Goal: Information Seeking & Learning: Learn about a topic

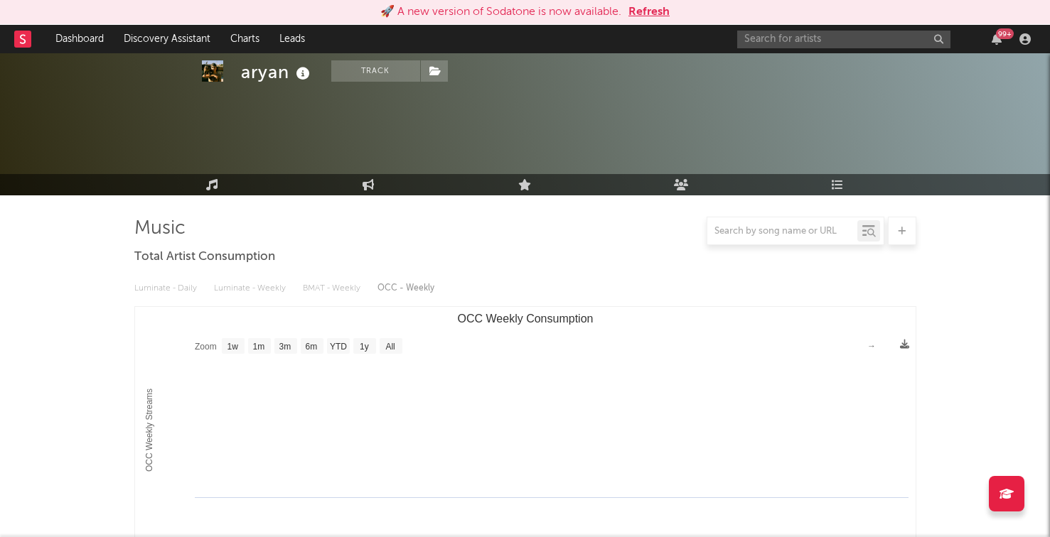
select select "1w"
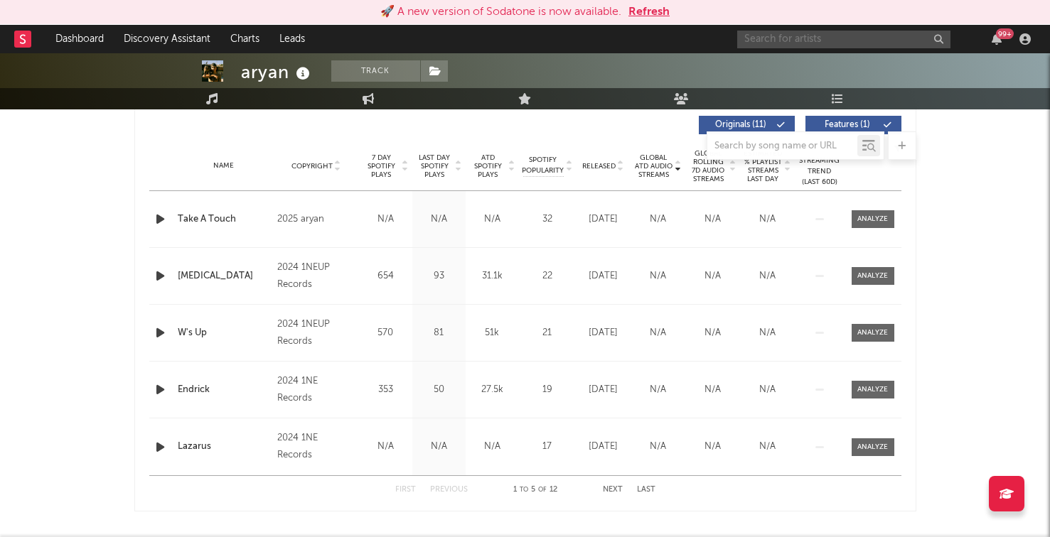
click at [838, 40] on input "text" at bounding box center [843, 40] width 213 height 18
click at [807, 40] on input "venna" at bounding box center [843, 40] width 213 height 18
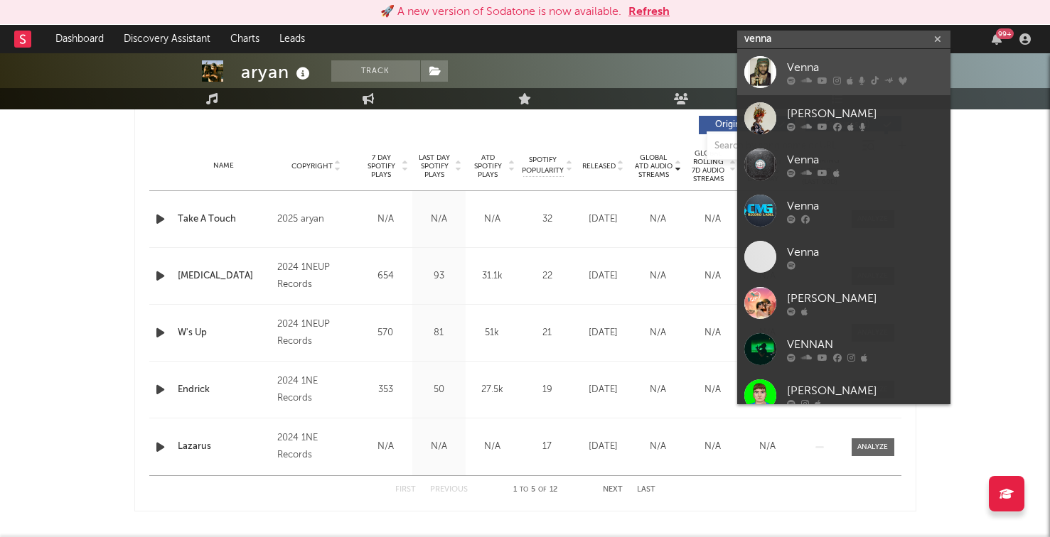
type input "venna"
click at [799, 81] on div at bounding box center [865, 80] width 156 height 9
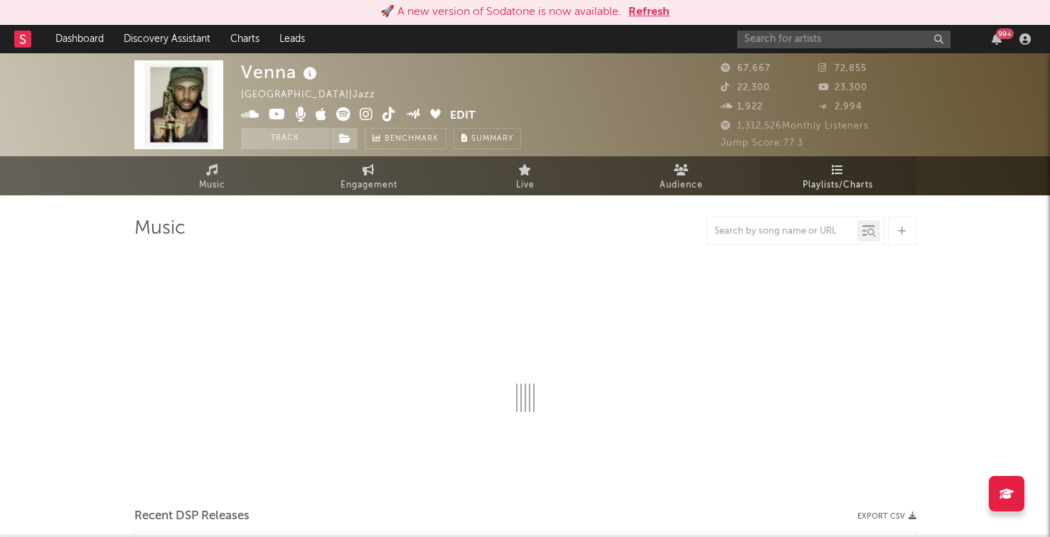
select select "6m"
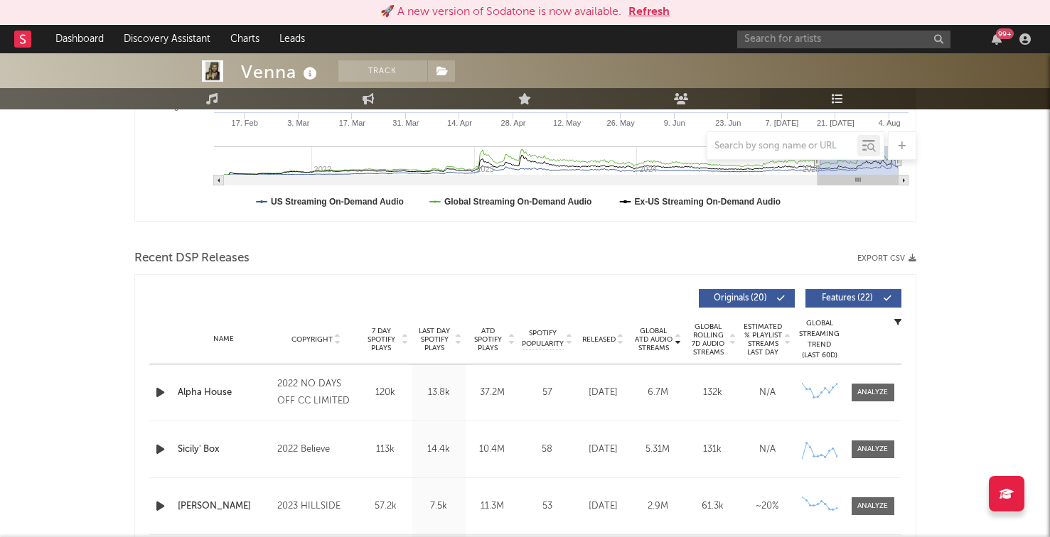
scroll to position [395, 0]
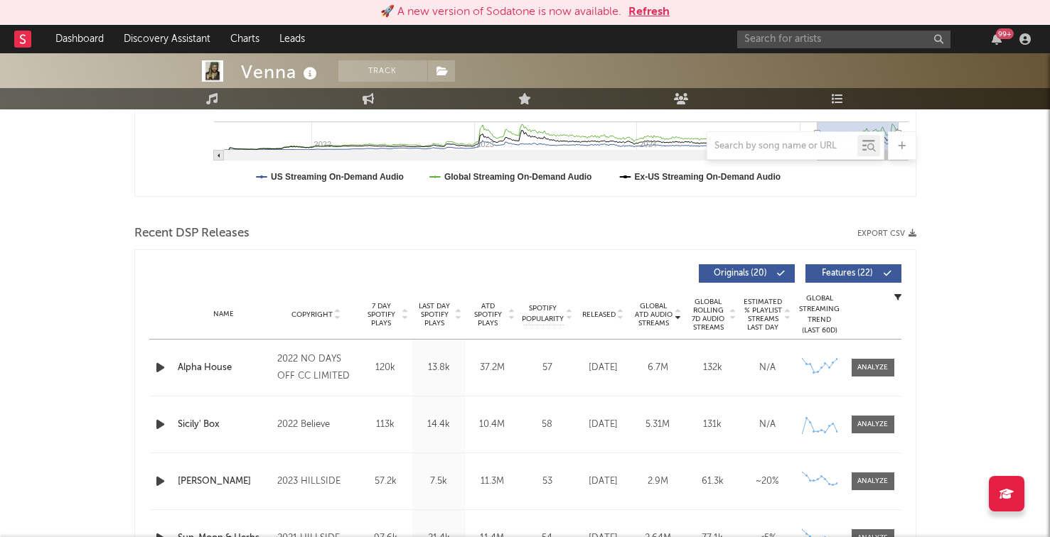
click at [605, 313] on span "Released" at bounding box center [598, 315] width 33 height 9
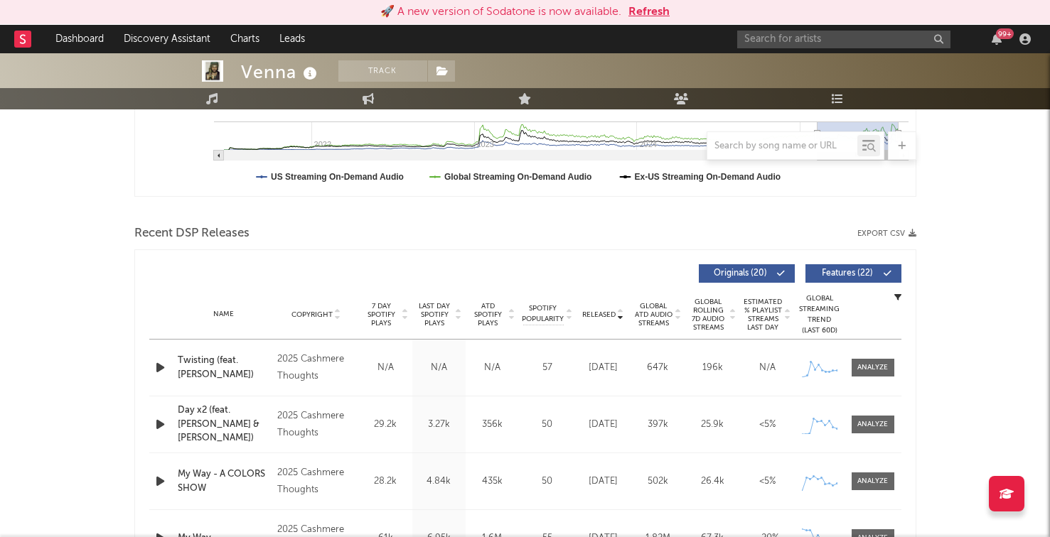
click at [161, 421] on icon "button" at bounding box center [160, 425] width 15 height 18
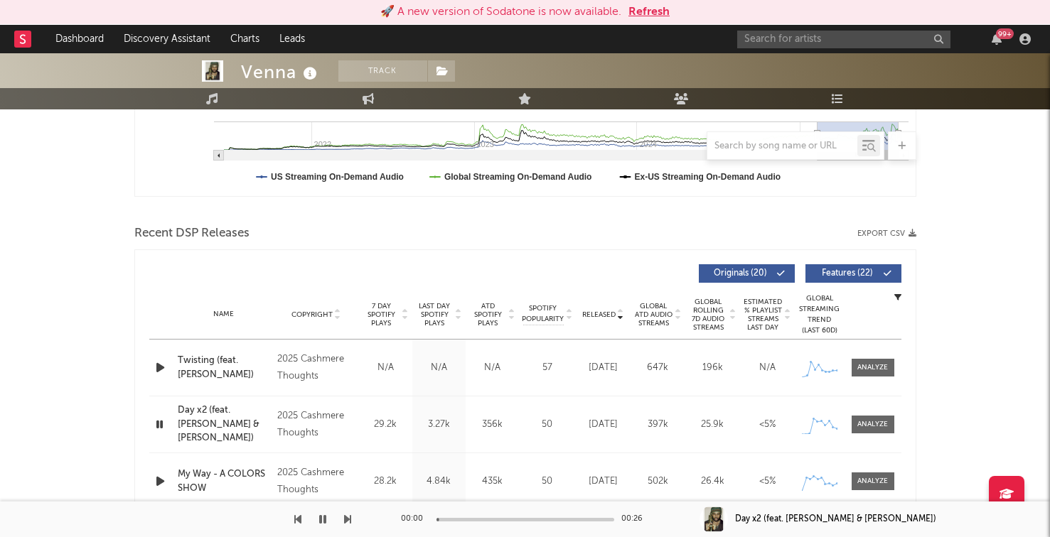
click at [161, 421] on icon "button" at bounding box center [160, 425] width 14 height 18
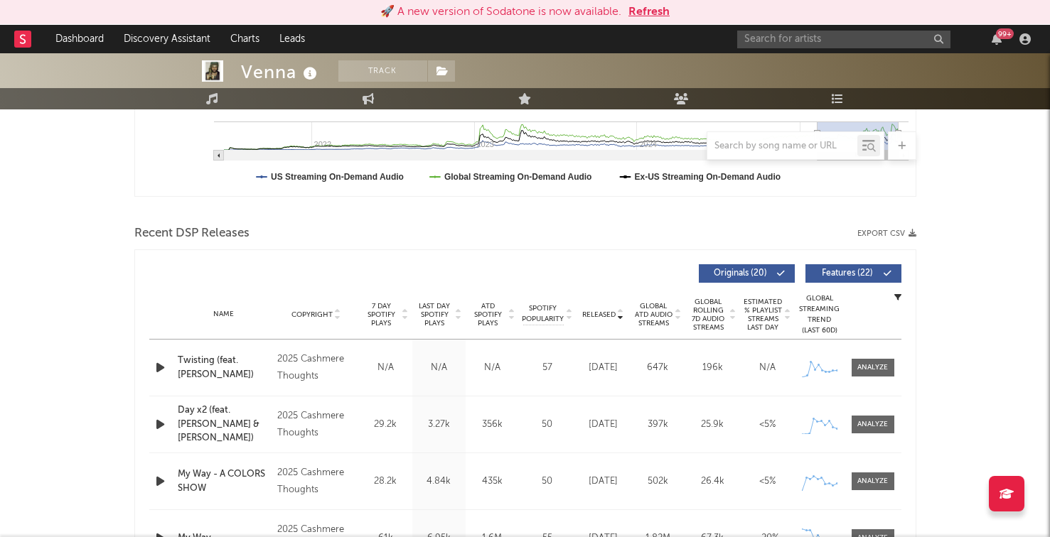
click at [163, 360] on icon "button" at bounding box center [160, 368] width 15 height 18
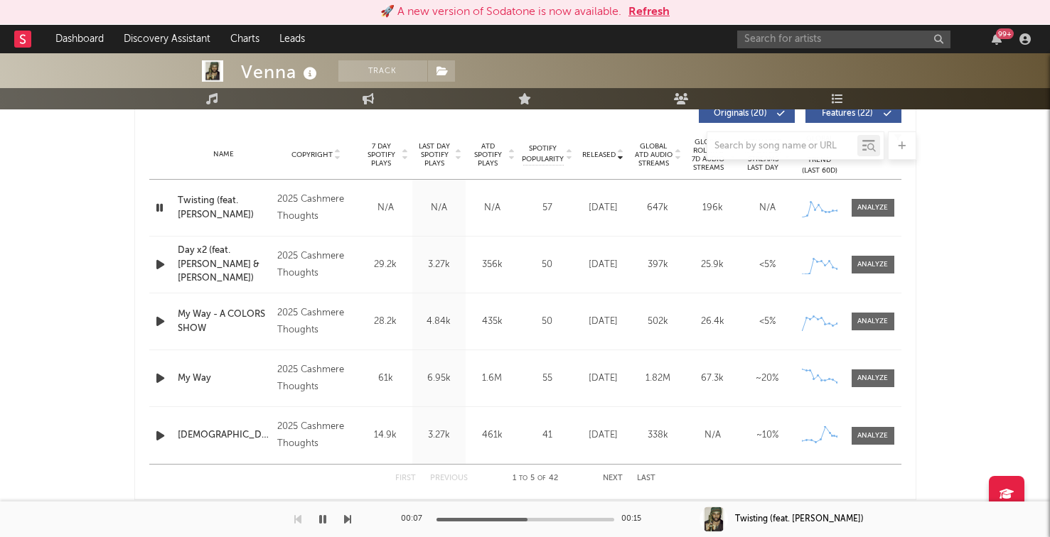
scroll to position [556, 0]
click at [609, 475] on button "Next" at bounding box center [613, 478] width 20 height 8
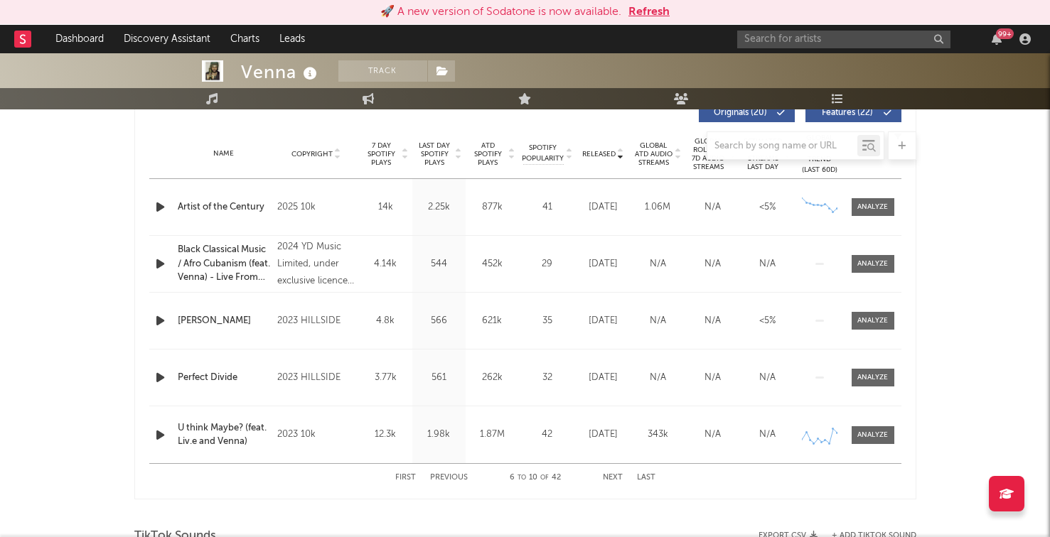
click at [209, 206] on div "Artist of the Century" at bounding box center [224, 207] width 93 height 14
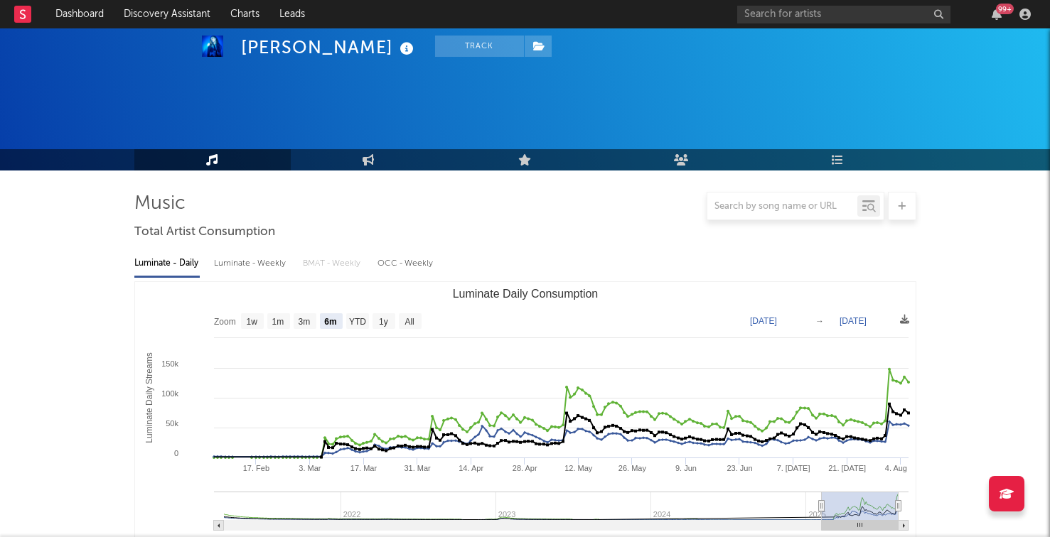
select select "6m"
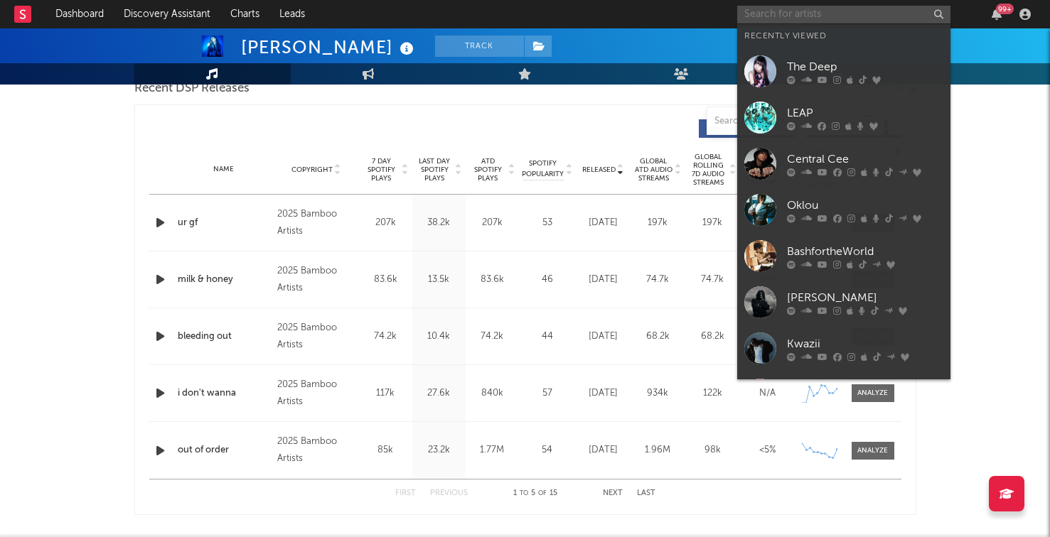
click at [816, 12] on input "text" at bounding box center [843, 15] width 213 height 18
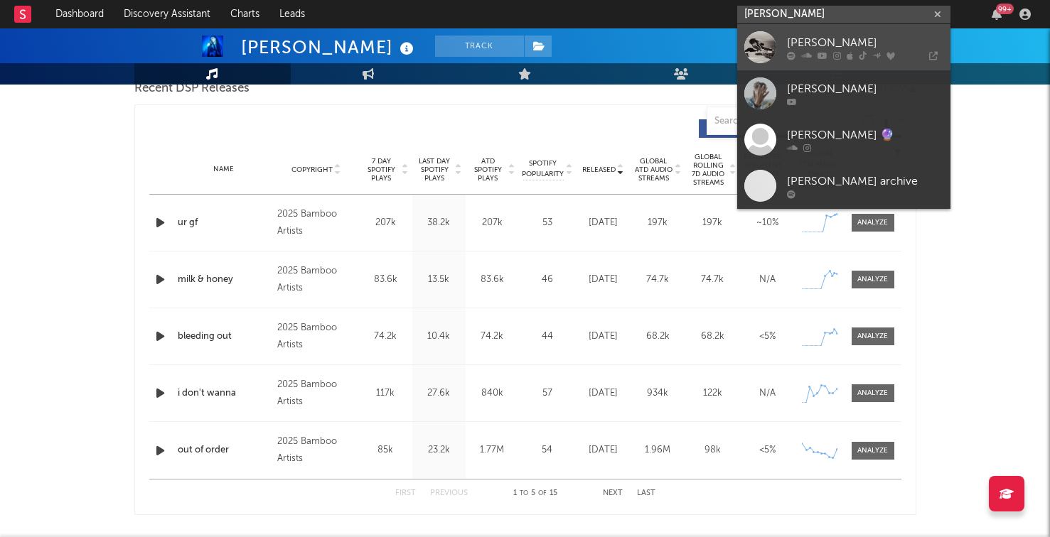
type input "[PERSON_NAME]"
click at [819, 39] on div "[PERSON_NAME]" at bounding box center [865, 42] width 156 height 17
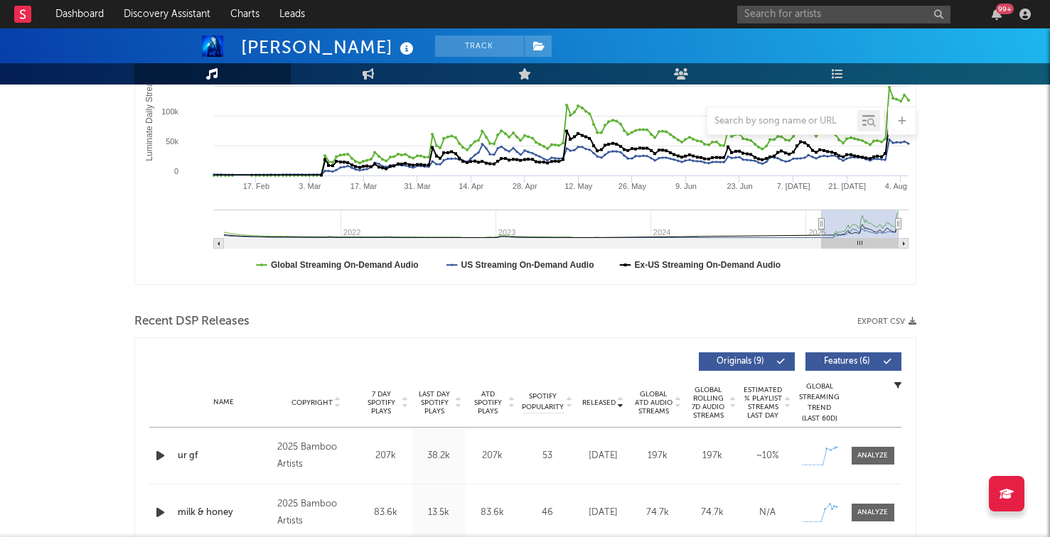
scroll to position [291, 0]
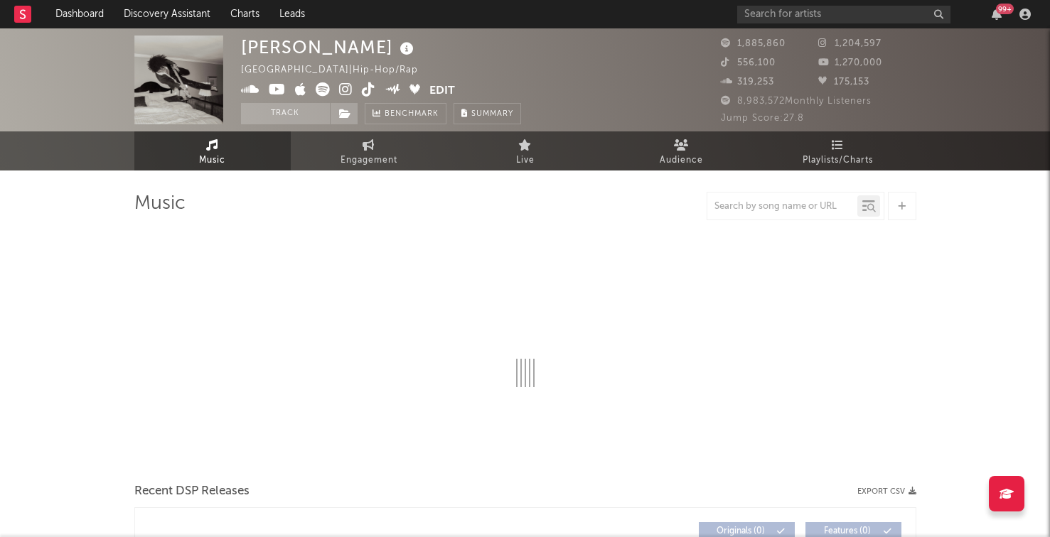
select select "6m"
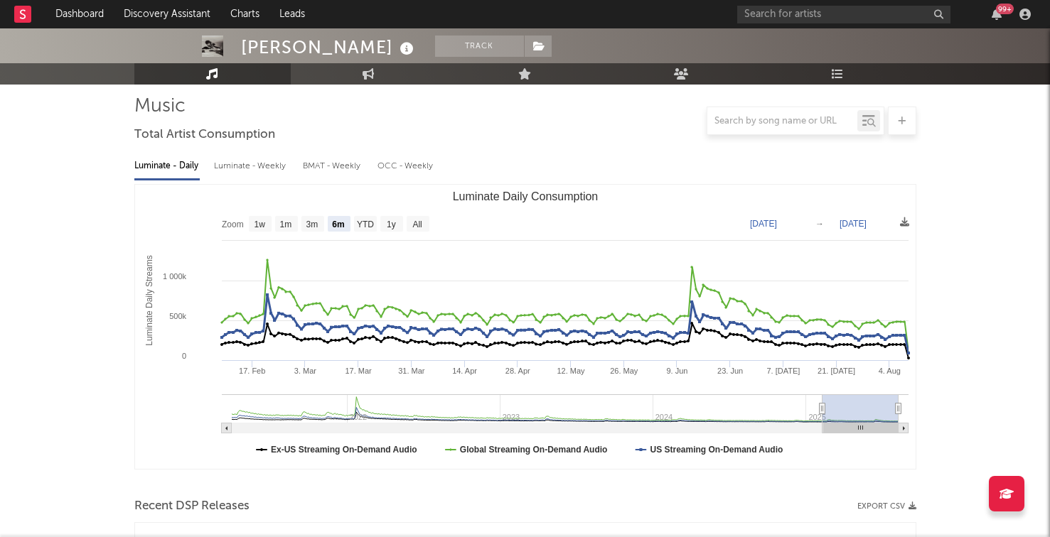
scroll to position [458, 0]
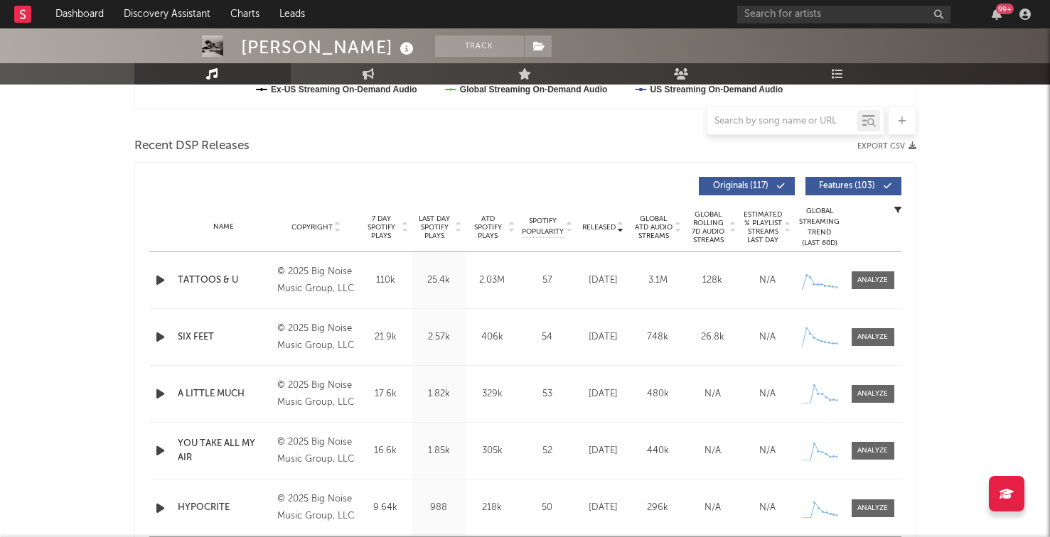
click at [327, 281] on div "© 2025 Big Noise Music Group, LLC" at bounding box center [315, 281] width 77 height 34
click at [164, 281] on icon "button" at bounding box center [160, 280] width 15 height 18
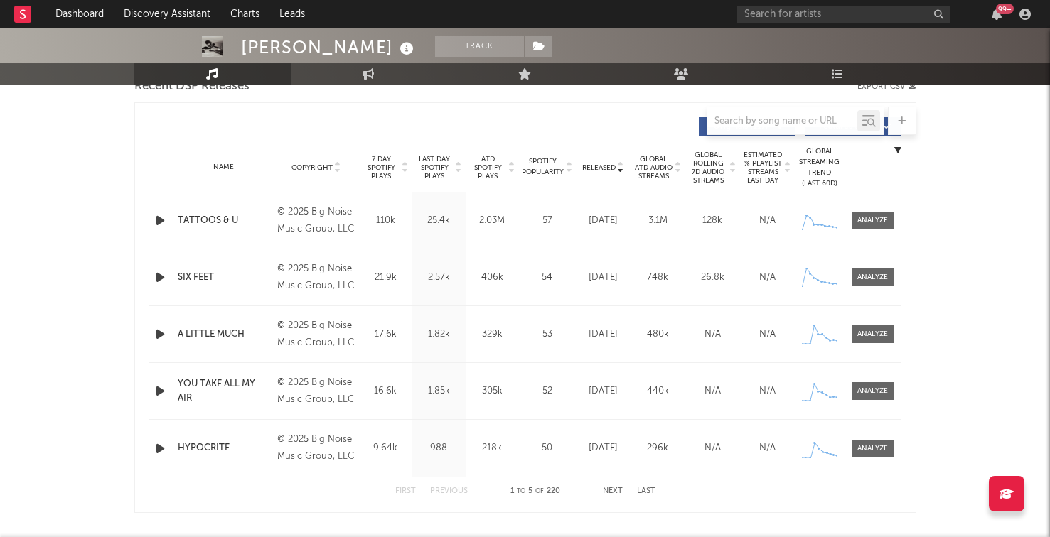
scroll to position [523, 0]
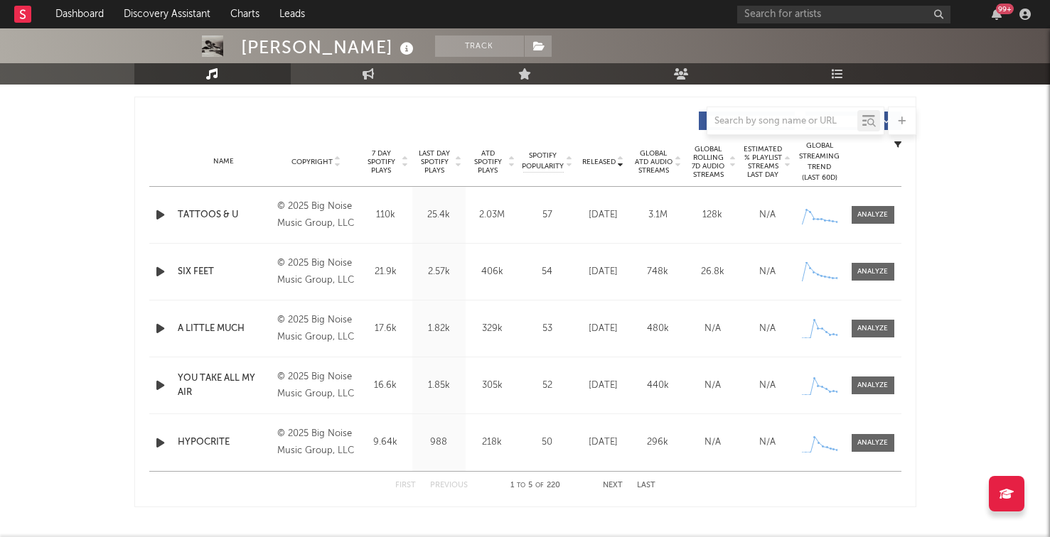
click at [153, 438] on icon "button" at bounding box center [160, 443] width 15 height 18
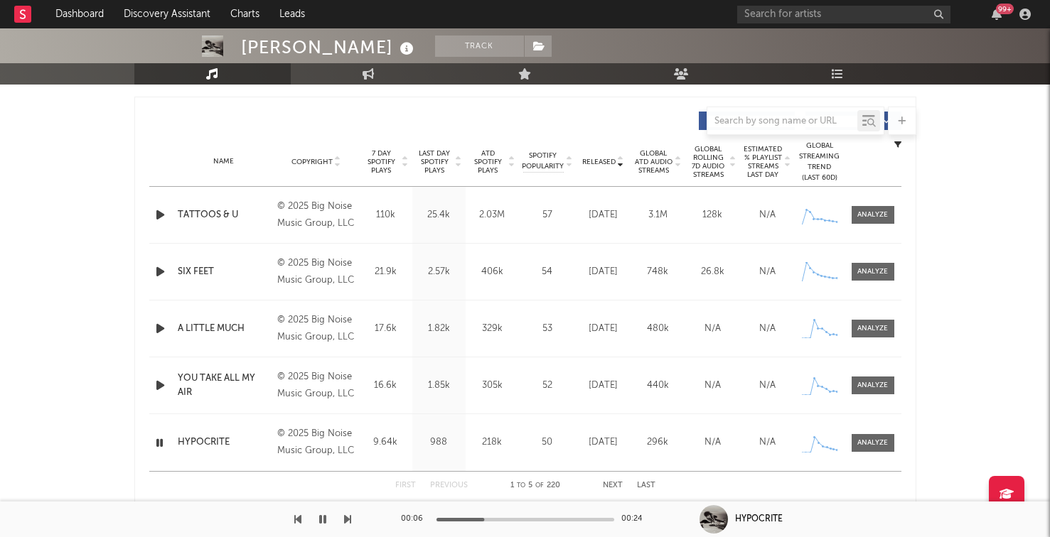
click at [625, 490] on div "First Previous 1 to 5 of 220 Next Last" at bounding box center [525, 486] width 260 height 28
click at [616, 487] on button "Next" at bounding box center [613, 486] width 20 height 8
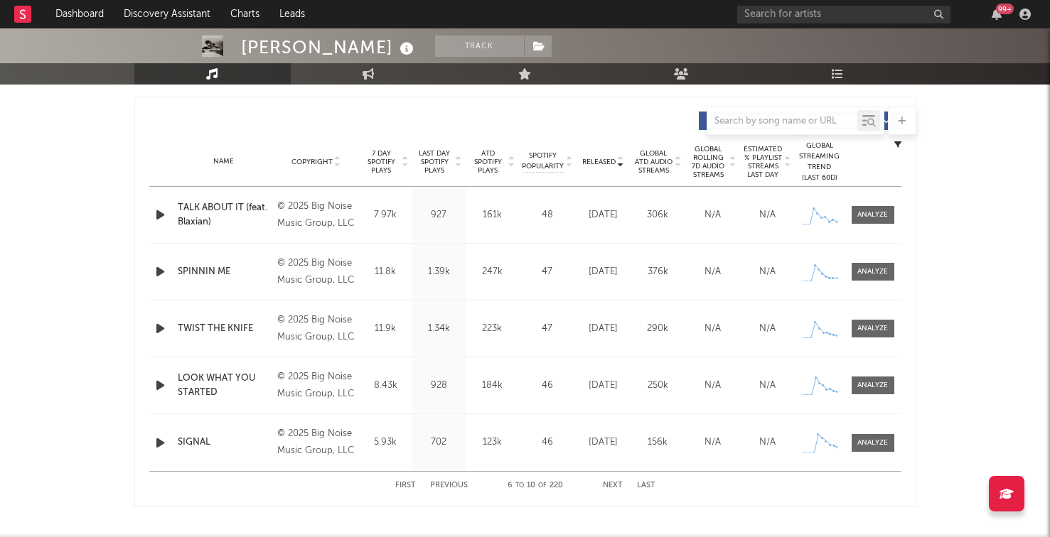
click at [781, 4] on div "99 +" at bounding box center [886, 14] width 298 height 28
click at [781, 21] on input "text" at bounding box center [843, 15] width 213 height 18
click at [754, 10] on input "text" at bounding box center [843, 15] width 213 height 18
click at [601, 16] on nav "Dashboard Discovery Assistant Charts Leads 99 +" at bounding box center [525, 14] width 1050 height 28
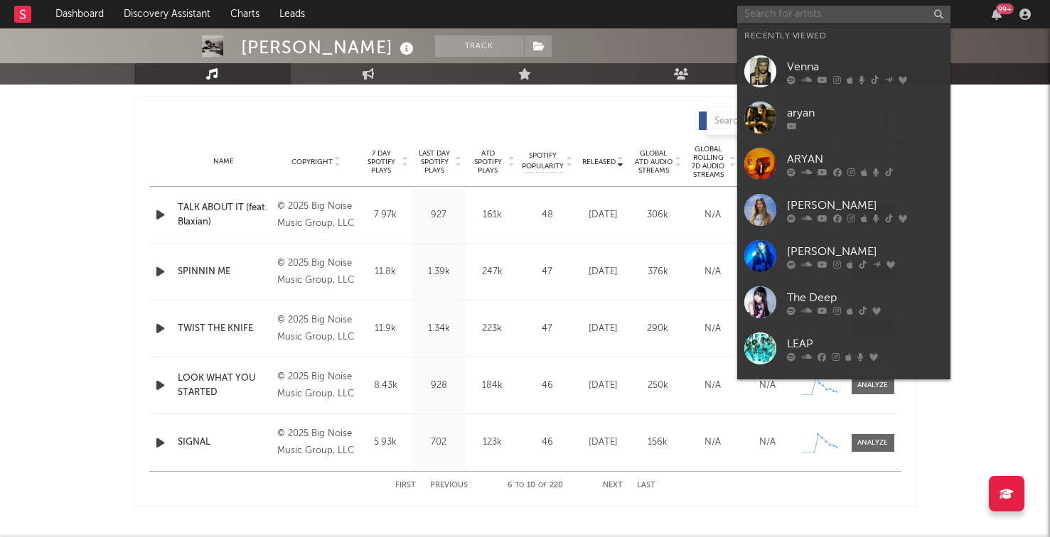
click at [752, 14] on input "text" at bounding box center [843, 15] width 213 height 18
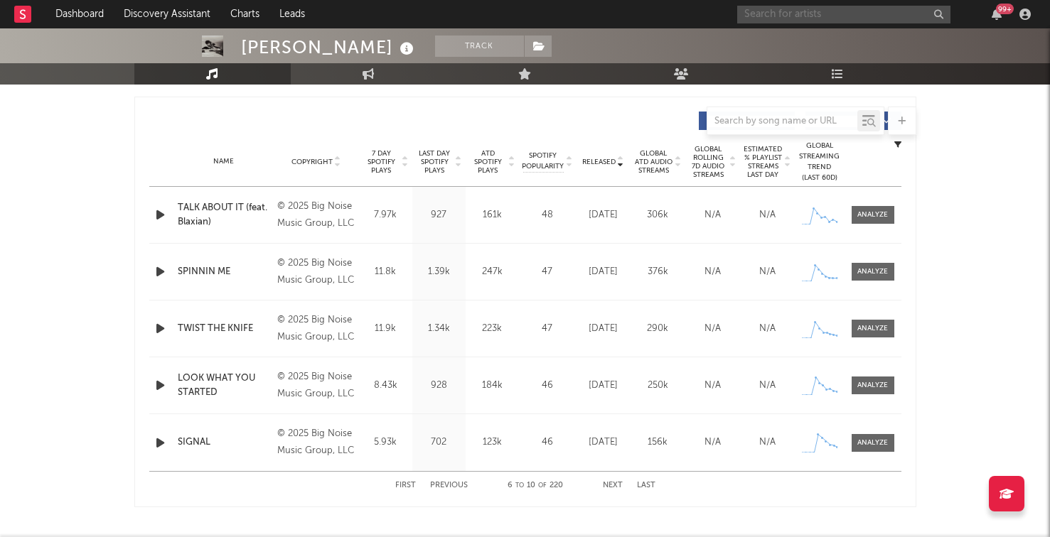
click at [852, 20] on input "text" at bounding box center [843, 15] width 213 height 18
click at [770, 9] on input "text" at bounding box center [843, 15] width 213 height 18
click at [777, 9] on input "text" at bounding box center [843, 15] width 213 height 18
click at [160, 330] on icon "button" at bounding box center [160, 329] width 15 height 18
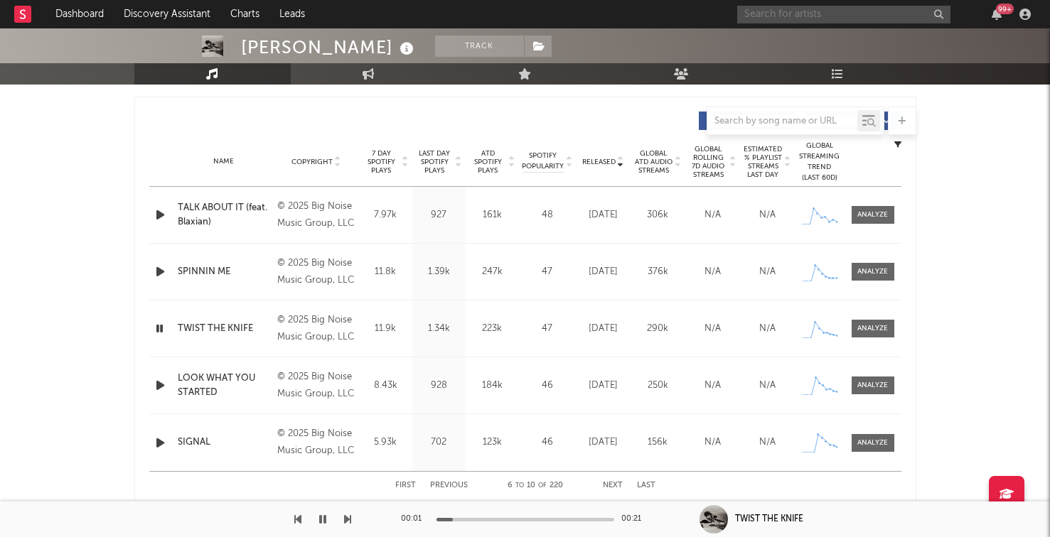
click at [616, 485] on button "Next" at bounding box center [613, 486] width 20 height 8
click at [160, 216] on icon "button" at bounding box center [160, 215] width 15 height 18
click at [154, 266] on icon "button" at bounding box center [160, 272] width 15 height 18
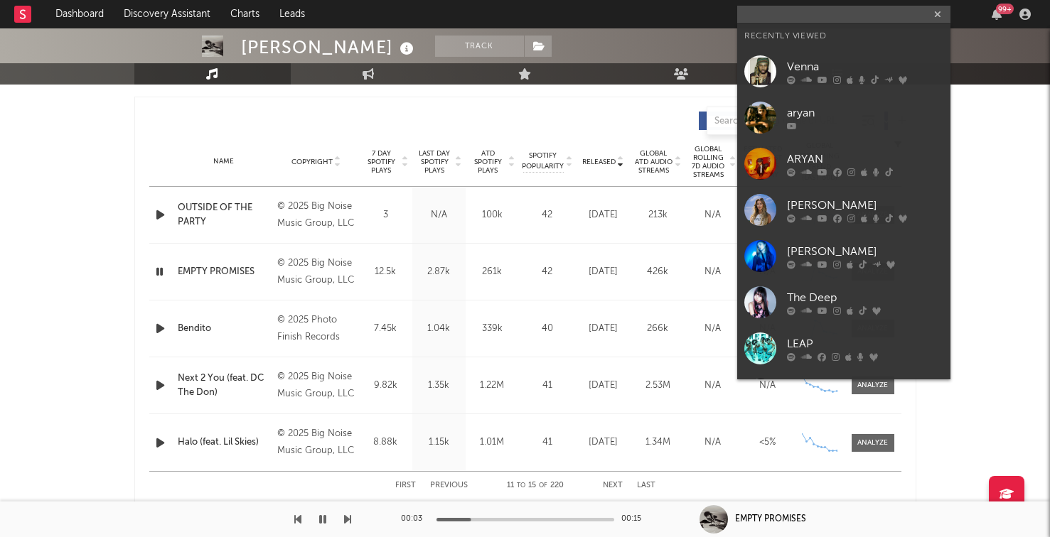
click at [320, 514] on icon "button" at bounding box center [322, 519] width 7 height 11
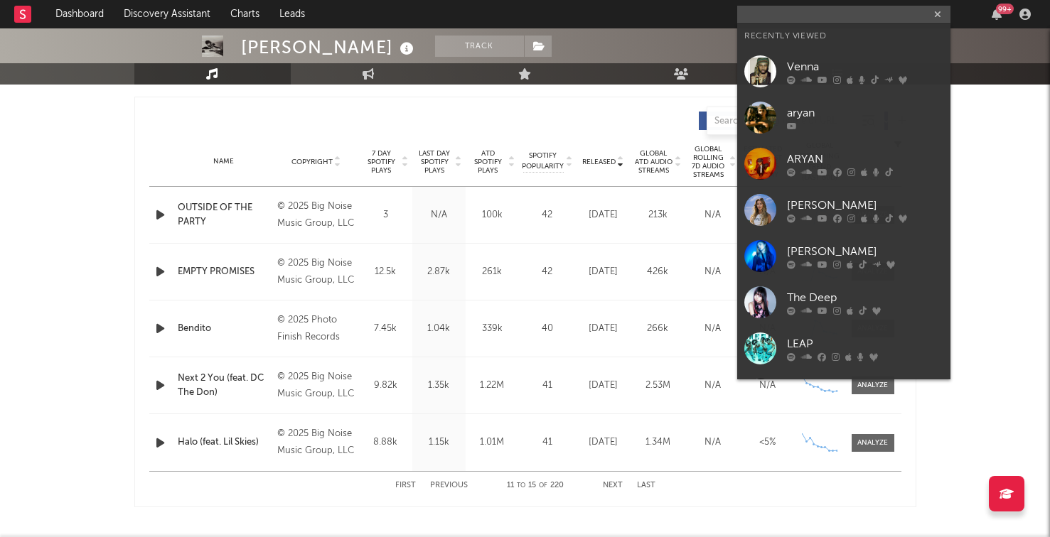
click at [438, 485] on button "Previous" at bounding box center [449, 486] width 38 height 8
click at [155, 213] on icon "button" at bounding box center [160, 215] width 15 height 18
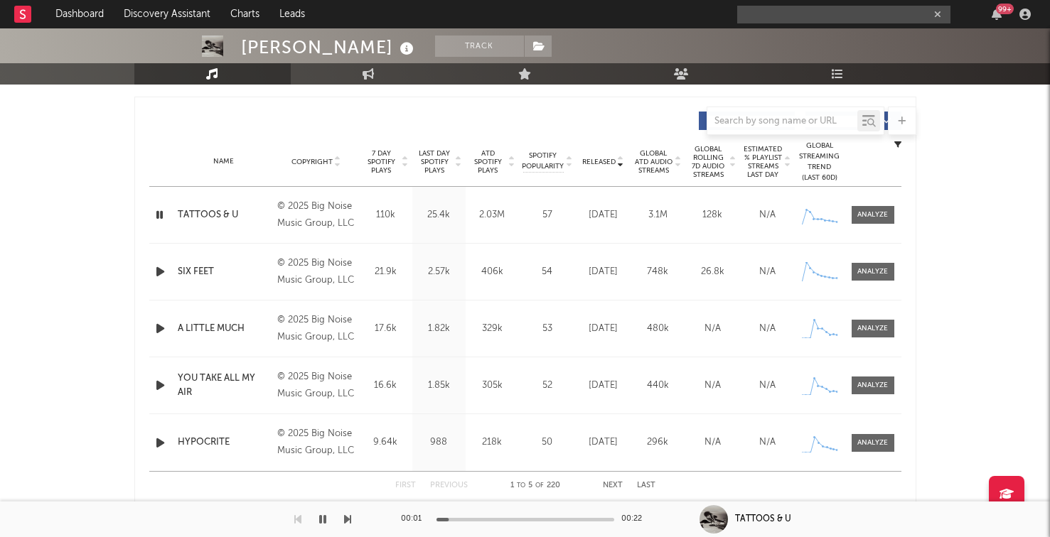
click at [169, 97] on div "Released Copyright 7 Day Spotify Plays Last Day Spotify Plays ATD Spotify Plays…" at bounding box center [525, 302] width 782 height 411
click at [773, 12] on input "text" at bounding box center [843, 15] width 213 height 18
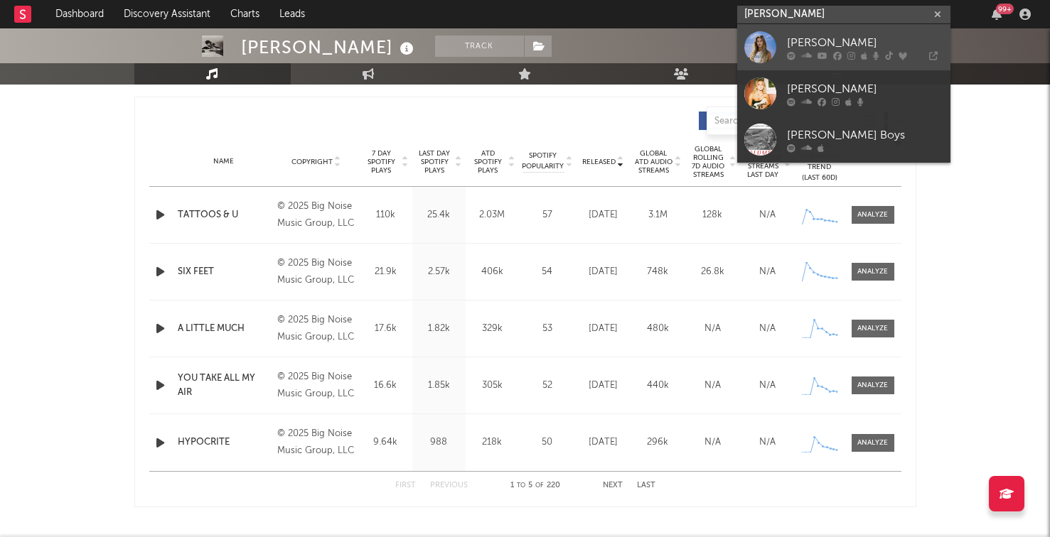
type input "bellah mae"
click at [783, 36] on link "Bellah Mae" at bounding box center [843, 47] width 213 height 46
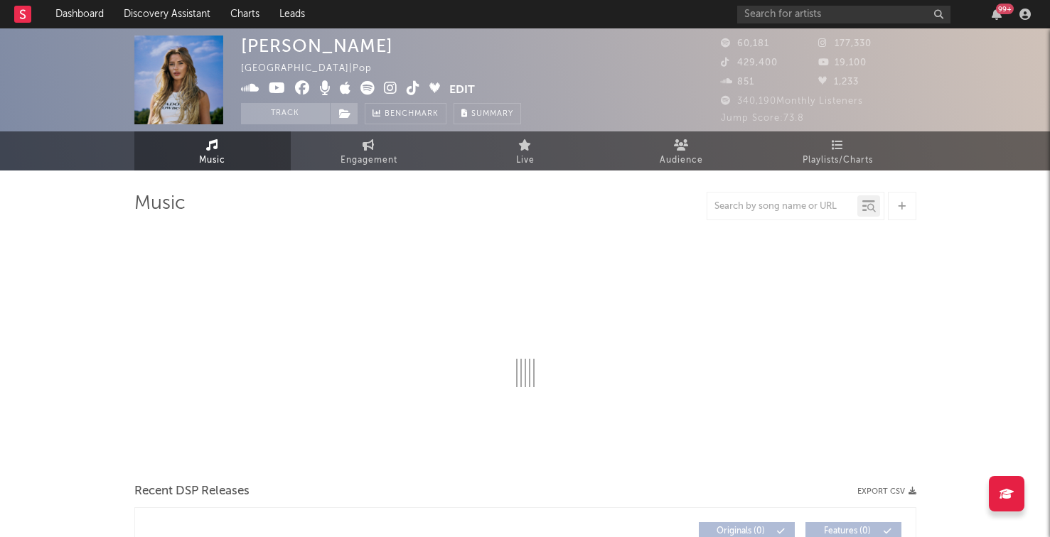
select select "6m"
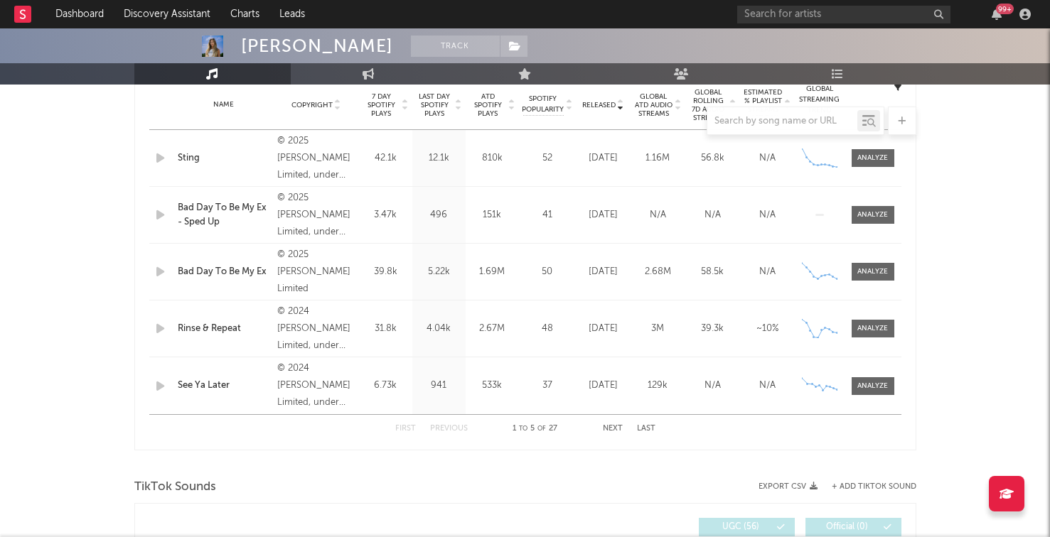
scroll to position [585, 0]
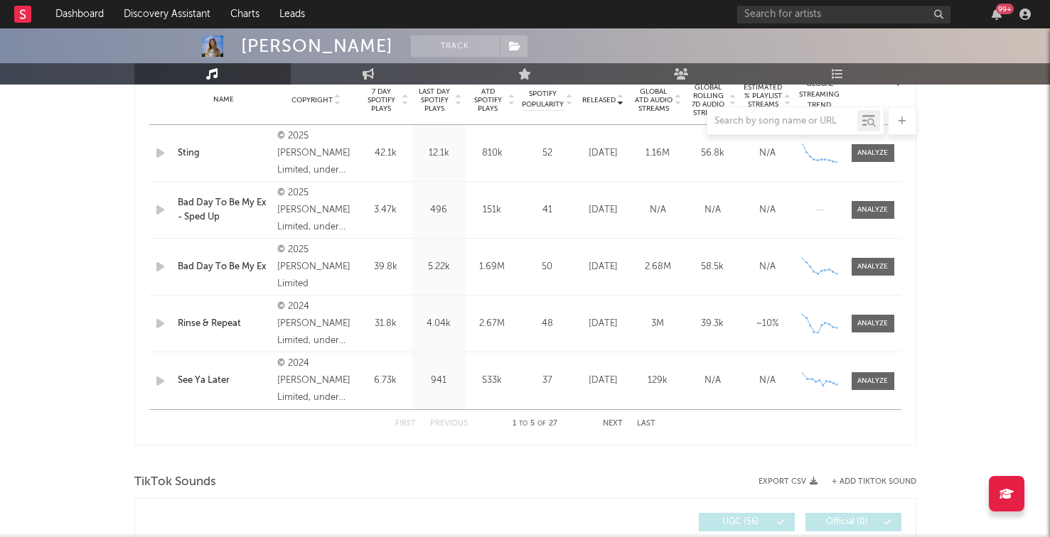
click at [609, 420] on button "Next" at bounding box center [613, 424] width 20 height 8
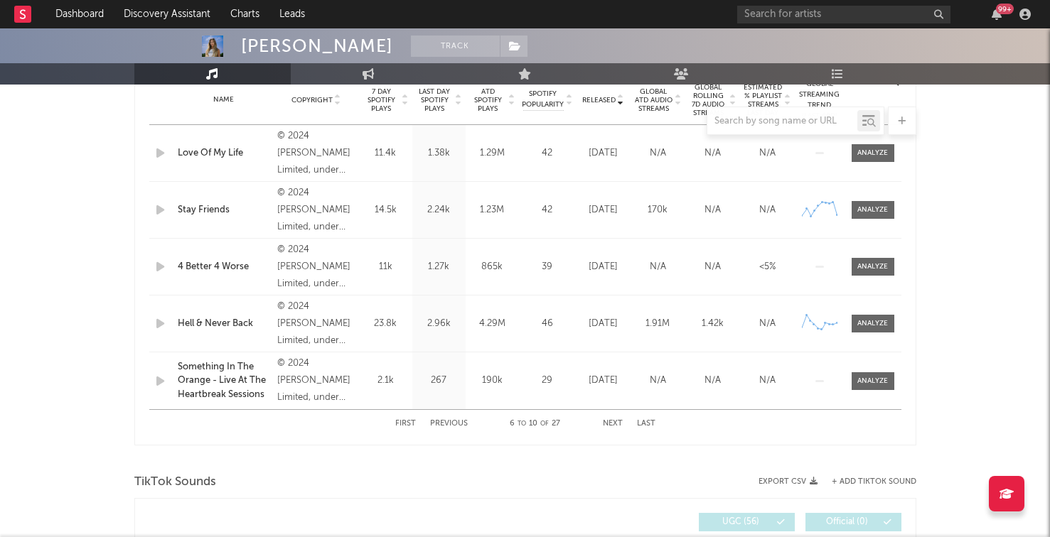
click at [612, 421] on button "Next" at bounding box center [613, 424] width 20 height 8
click at [409, 419] on div "First Previous 11 to 15 of 27 Next Last" at bounding box center [525, 424] width 260 height 28
click at [408, 422] on button "First" at bounding box center [405, 424] width 21 height 8
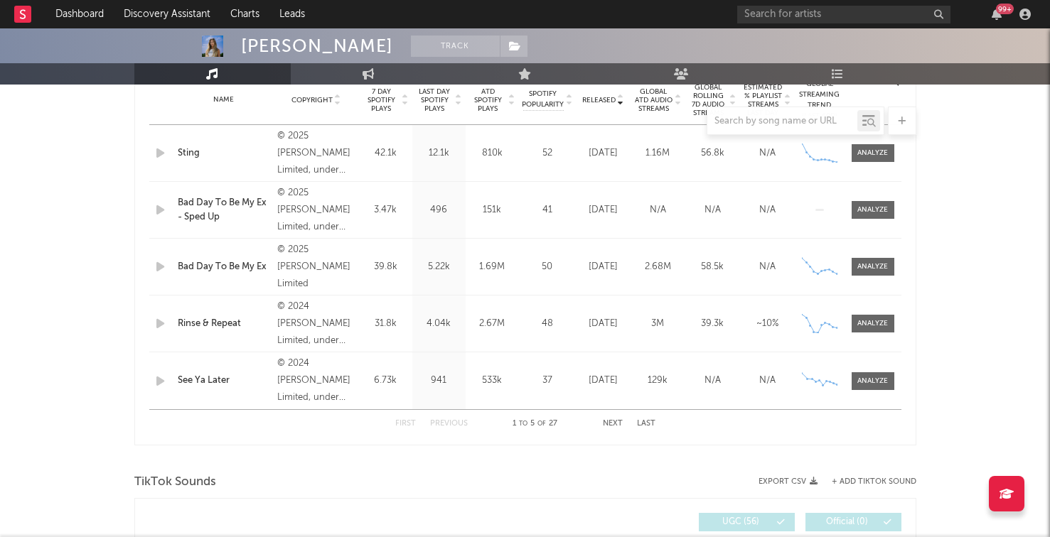
click at [613, 424] on button "Next" at bounding box center [613, 424] width 20 height 8
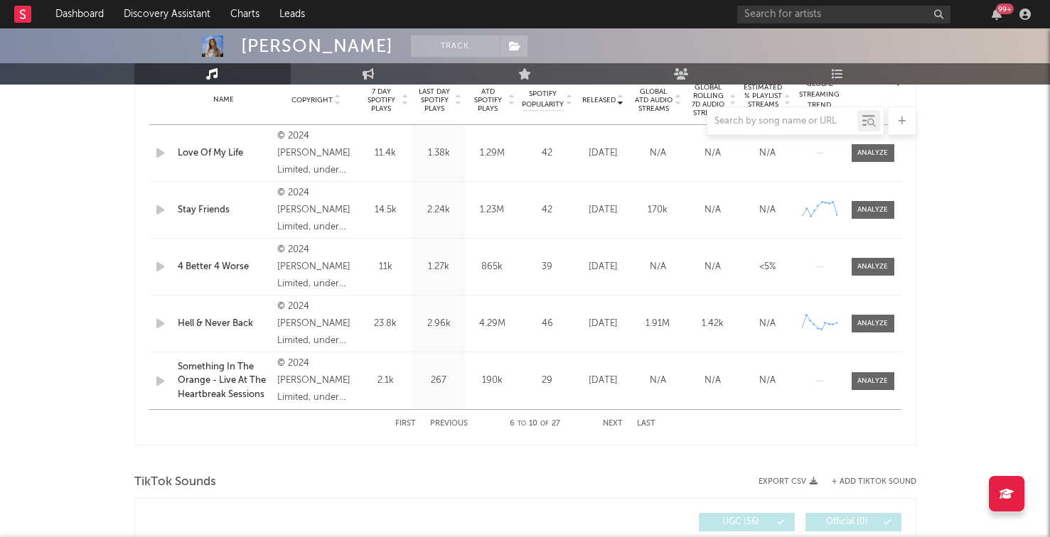
click at [613, 424] on button "Next" at bounding box center [613, 424] width 20 height 8
click at [448, 425] on button "Previous" at bounding box center [449, 424] width 38 height 8
click at [455, 422] on button "Previous" at bounding box center [449, 424] width 38 height 8
